Goal: Check status: Check status

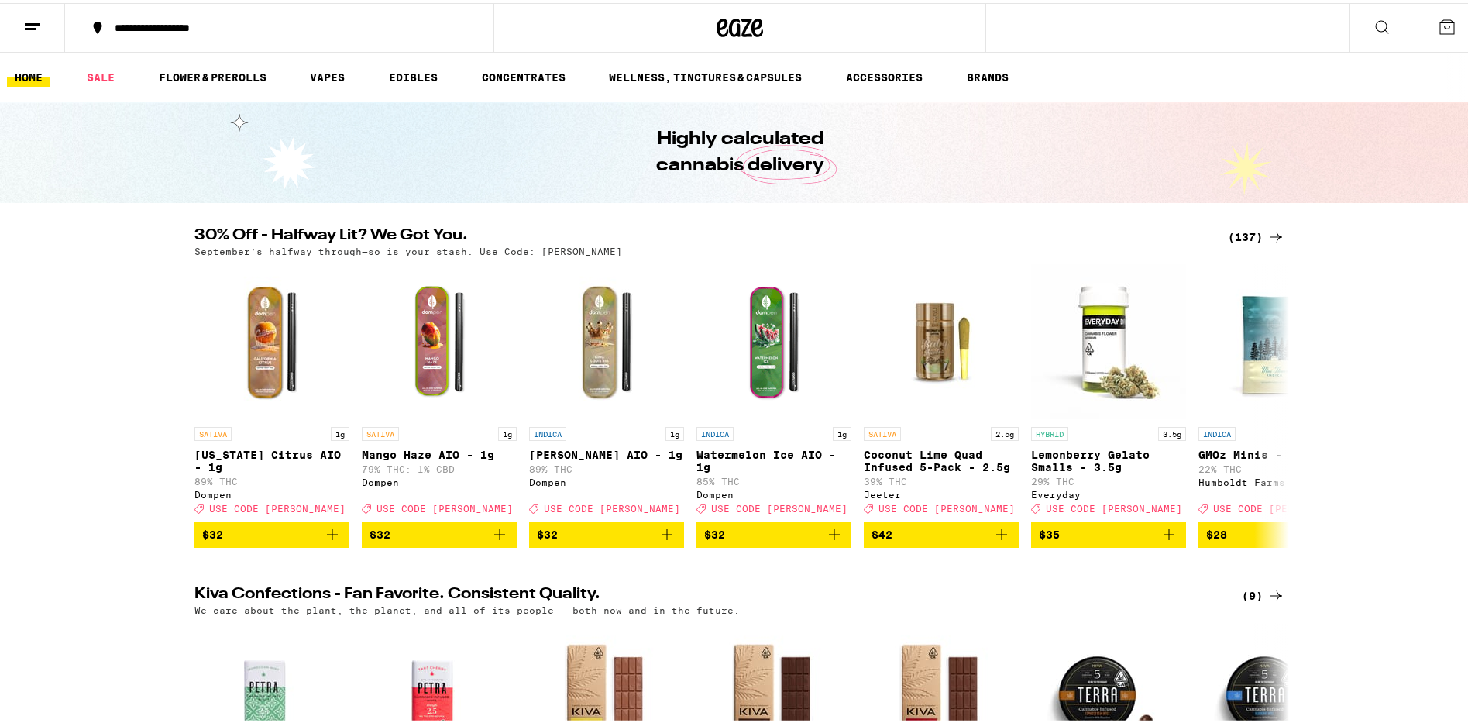
click at [34, 28] on icon at bounding box center [32, 24] width 19 height 19
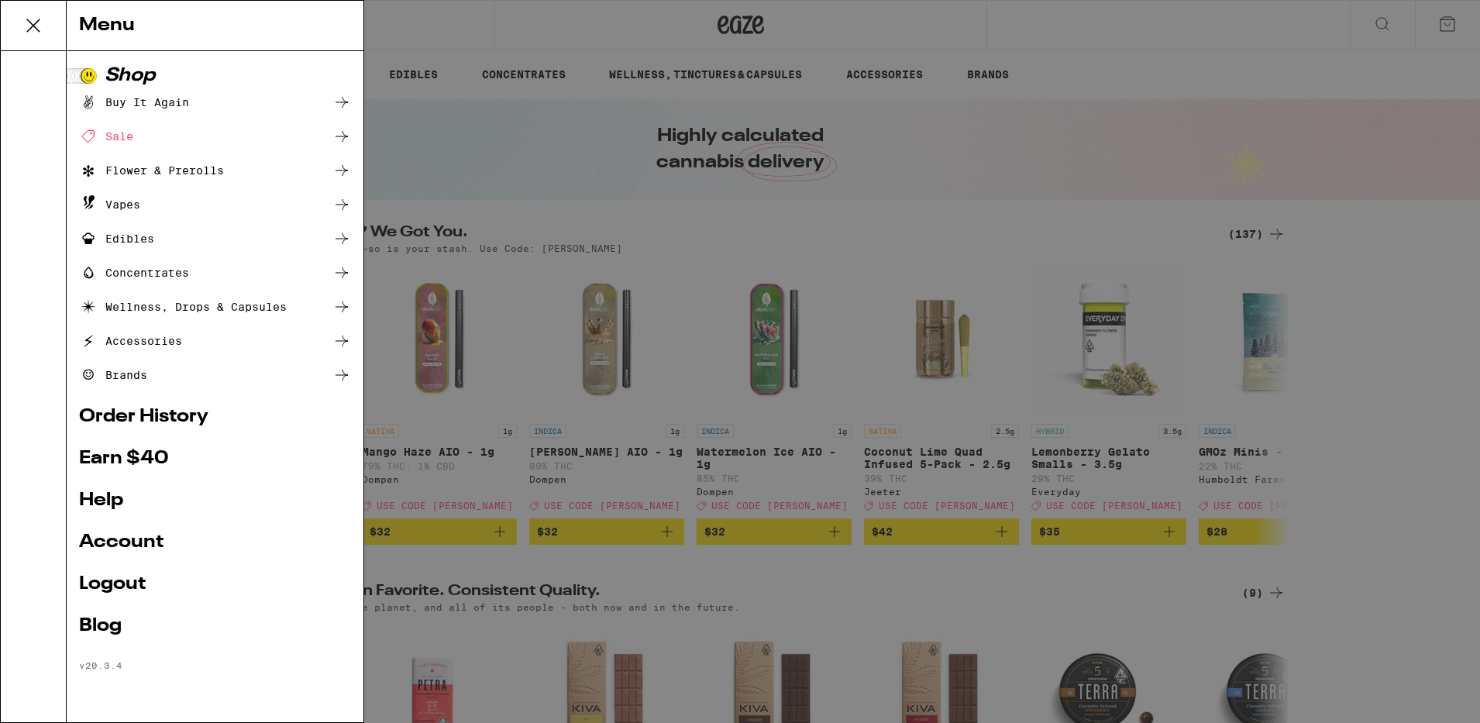
click at [181, 418] on link "Order History" at bounding box center [215, 416] width 272 height 19
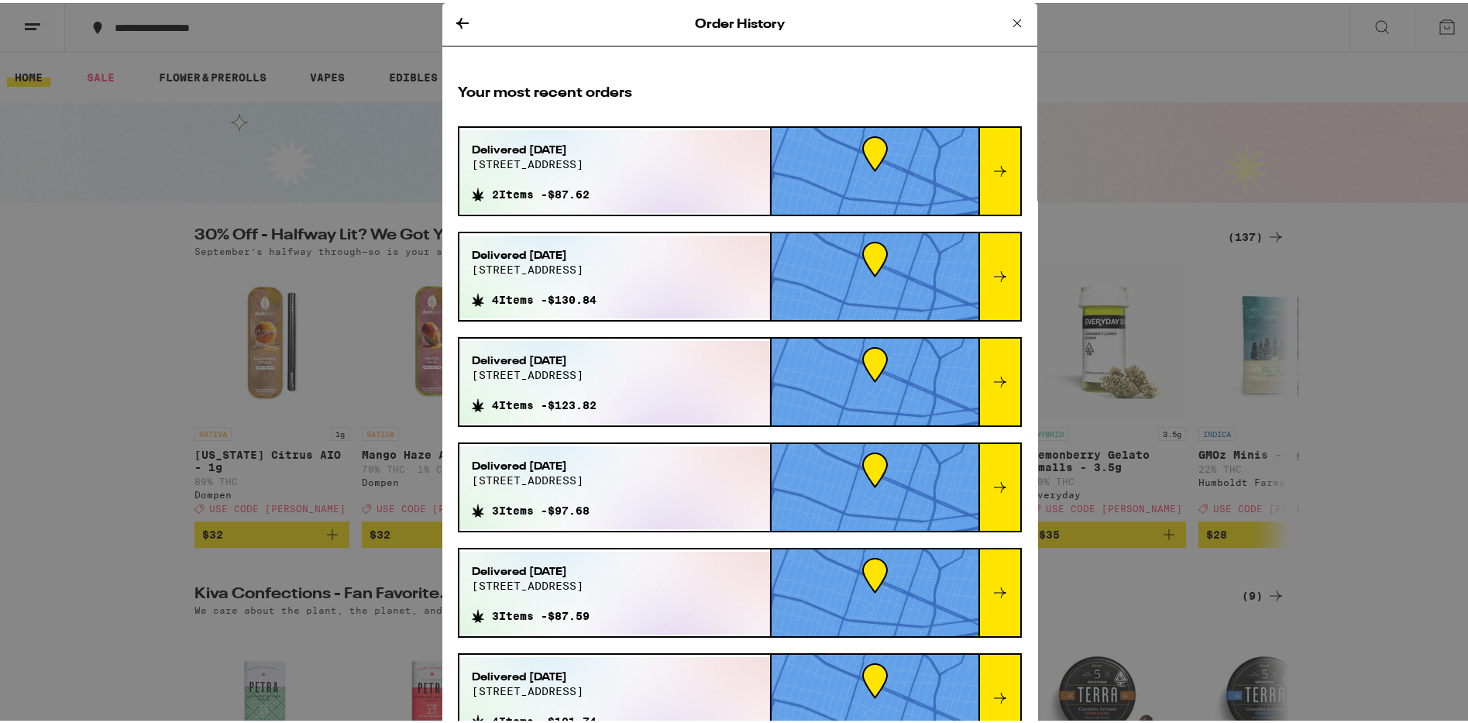
click at [659, 174] on div "Delivered [DATE][STREET_ADDRESS] 2 Items - $87.62" at bounding box center [614, 168] width 311 height 83
click at [994, 167] on icon at bounding box center [1000, 168] width 12 height 11
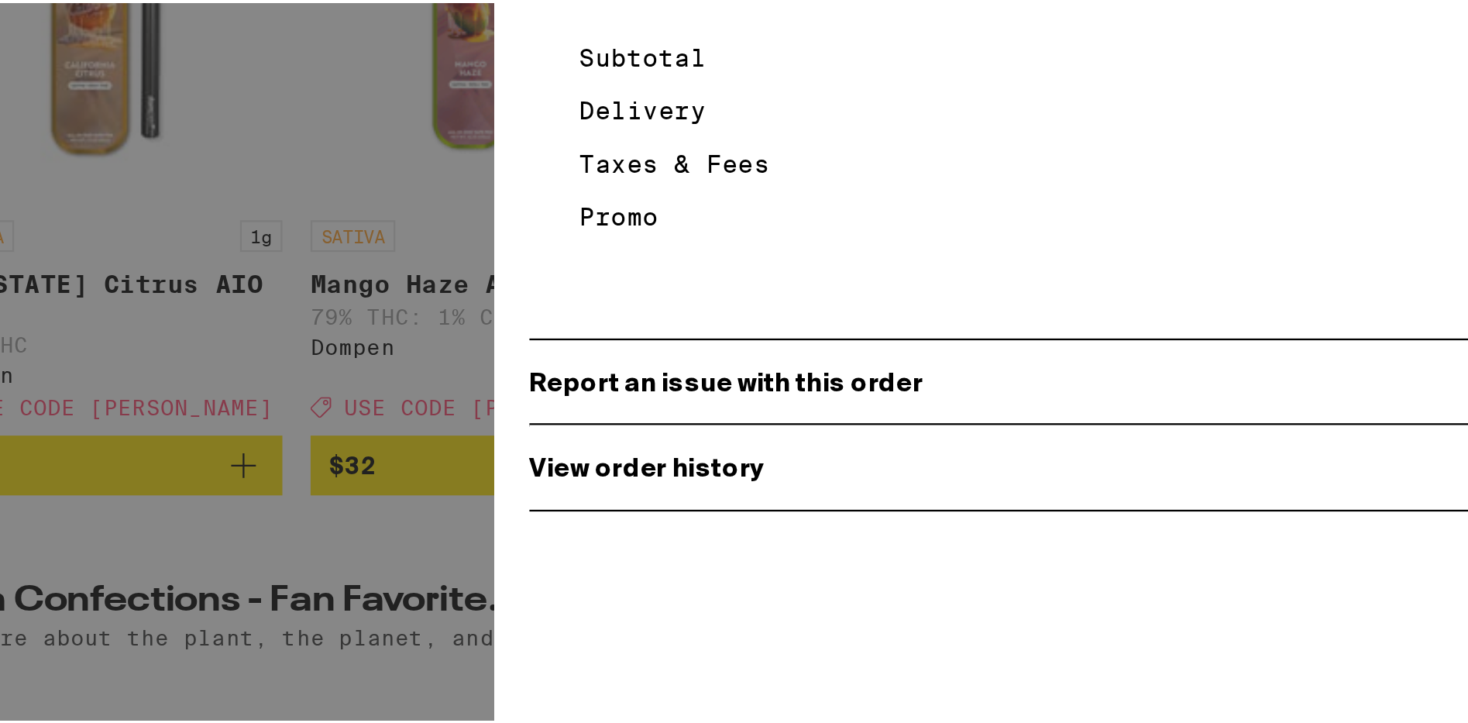
scroll to position [50, 0]
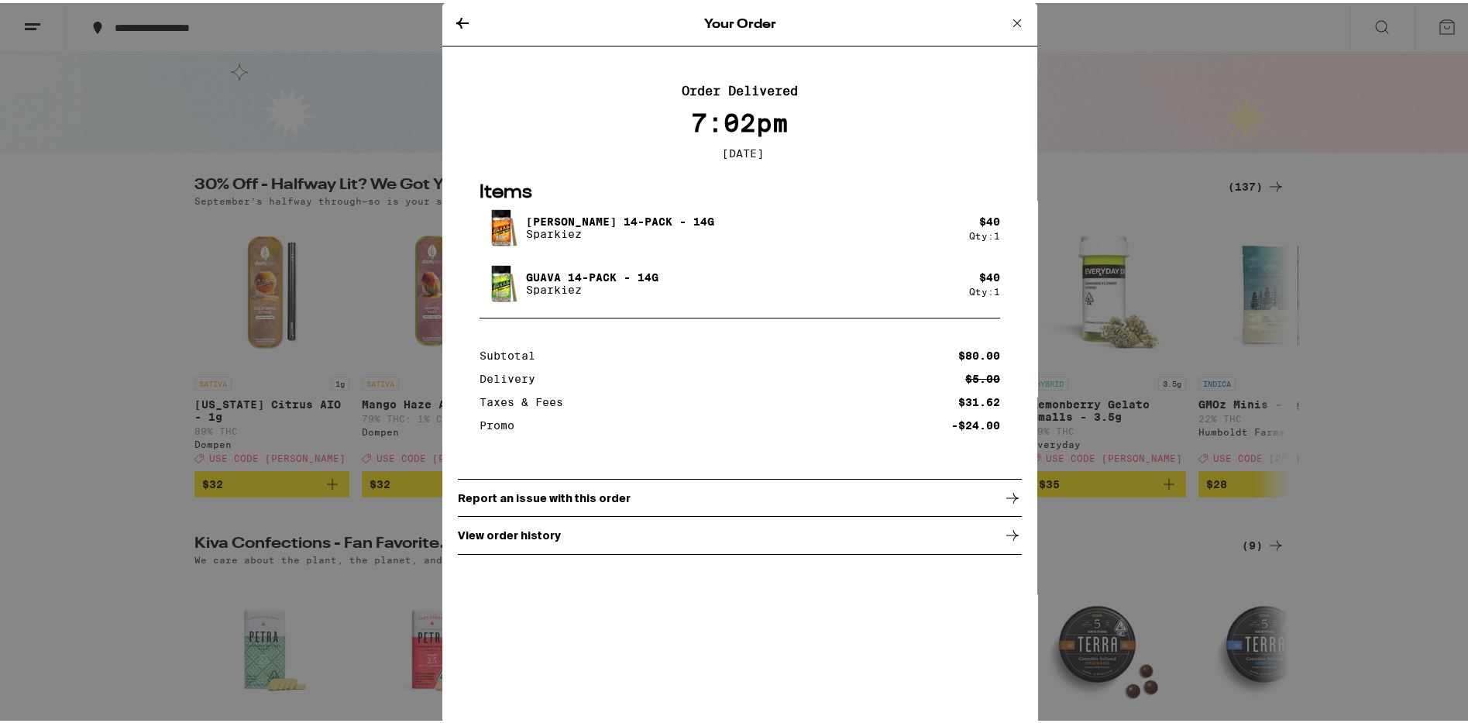
click at [459, 18] on icon at bounding box center [462, 20] width 19 height 19
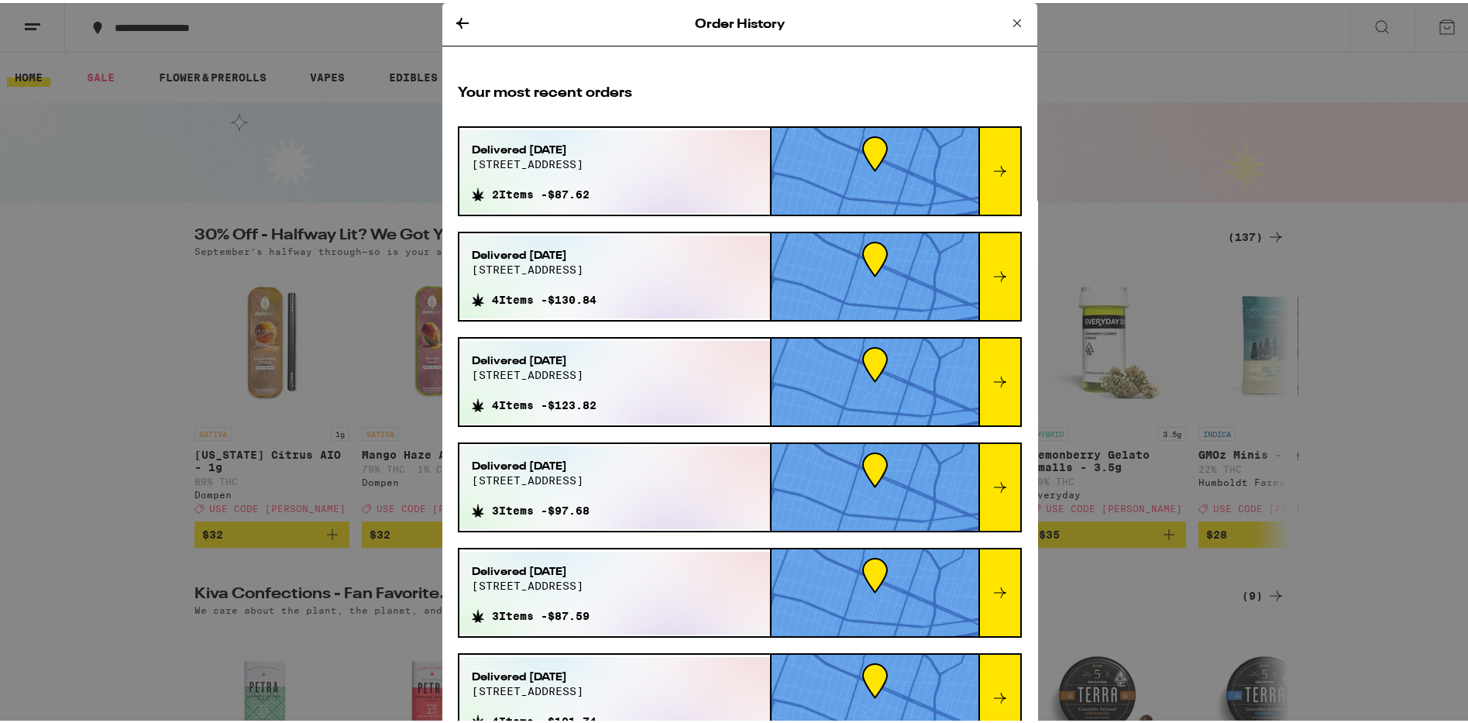
click at [457, 19] on icon at bounding box center [462, 20] width 12 height 11
